Goal: Task Accomplishment & Management: Use online tool/utility

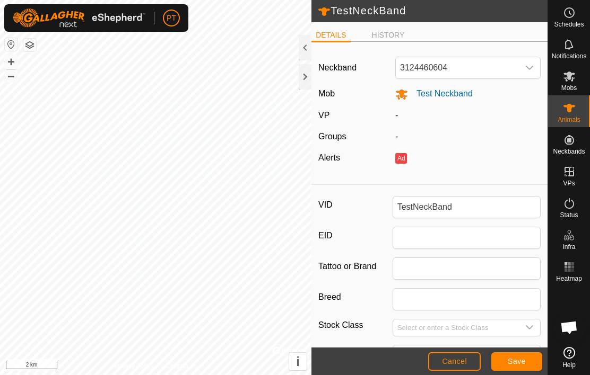
click at [391, 33] on li "HISTORY" at bounding box center [387, 35] width 41 height 11
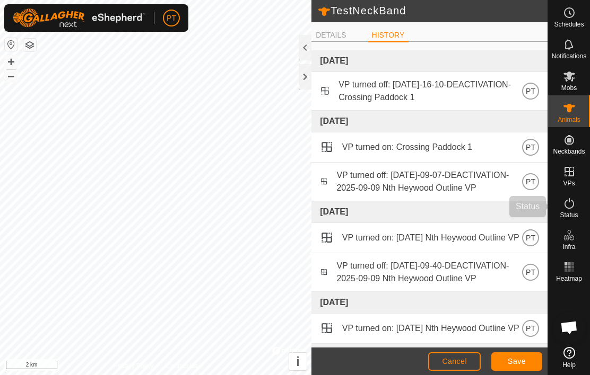
click at [582, 207] on div "Status" at bounding box center [569, 207] width 42 height 32
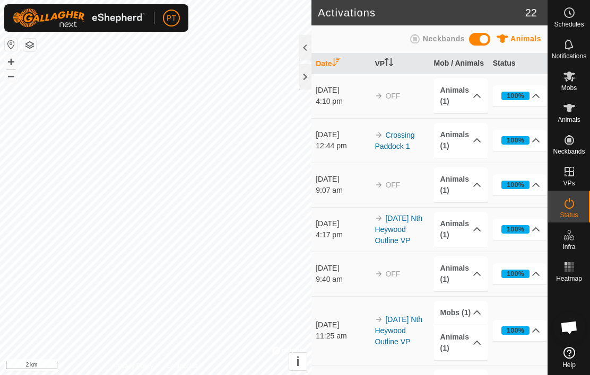
click at [574, 205] on icon at bounding box center [569, 203] width 13 height 13
click at [525, 97] on div "100%" at bounding box center [515, 96] width 29 height 8
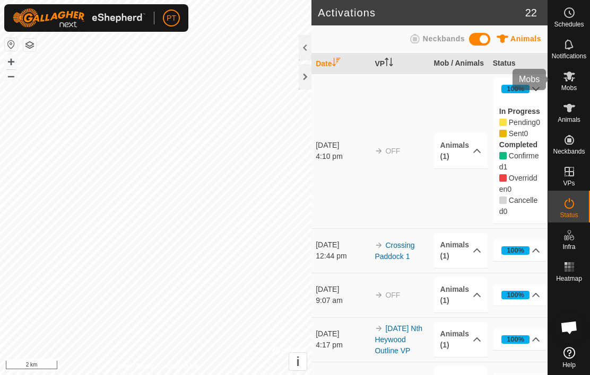
click at [568, 88] on span "Mobs" at bounding box center [568, 88] width 15 height 6
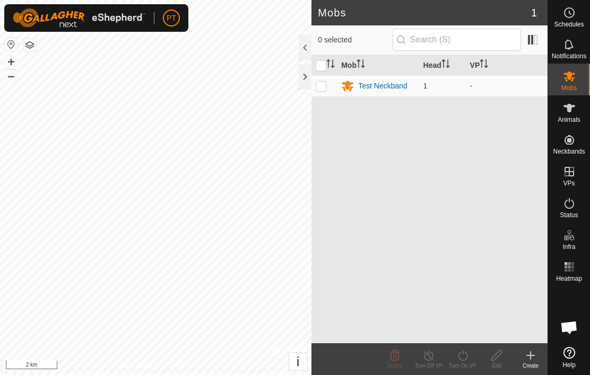
click at [328, 86] on td at bounding box center [323, 85] width 25 height 21
checkbox input "true"
click at [394, 87] on div "Test Neckband" at bounding box center [382, 86] width 49 height 11
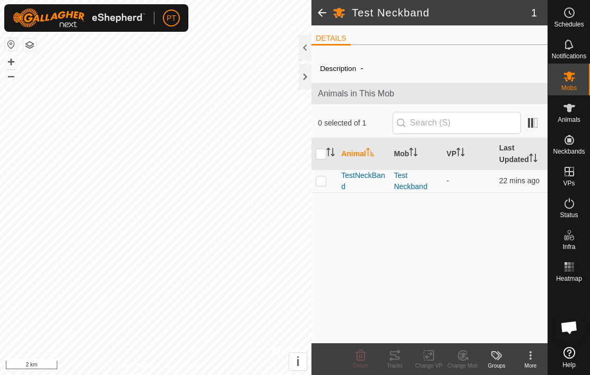
click at [328, 180] on td at bounding box center [323, 181] width 25 height 23
checkbox input "true"
click at [368, 174] on span "TestNeckBand" at bounding box center [363, 181] width 44 height 22
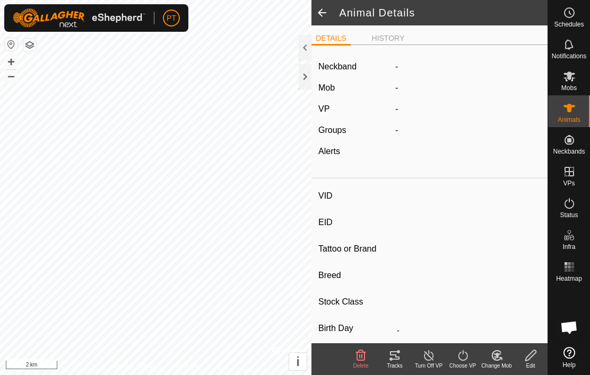
type input "TestNeckBand"
type input "-"
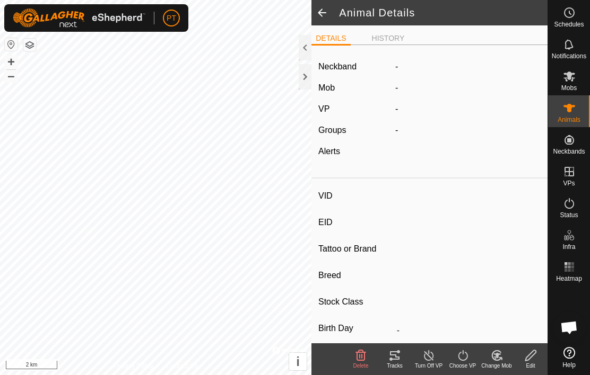
type input "0 kg"
type input "-"
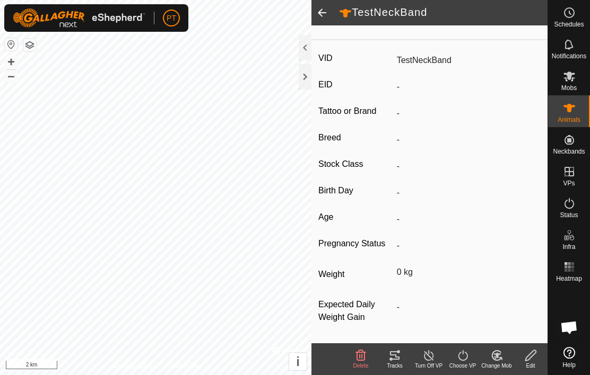
scroll to position [152, 0]
click at [397, 354] on icon at bounding box center [394, 355] width 13 height 13
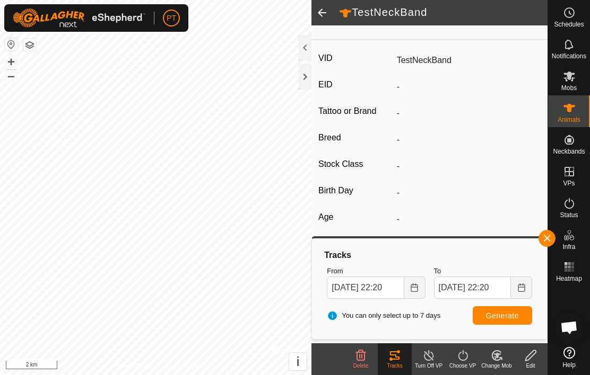
click at [510, 315] on span "Generate" at bounding box center [502, 316] width 33 height 8
click at [505, 312] on span "Generate" at bounding box center [502, 316] width 33 height 8
